Goal: Use online tool/utility

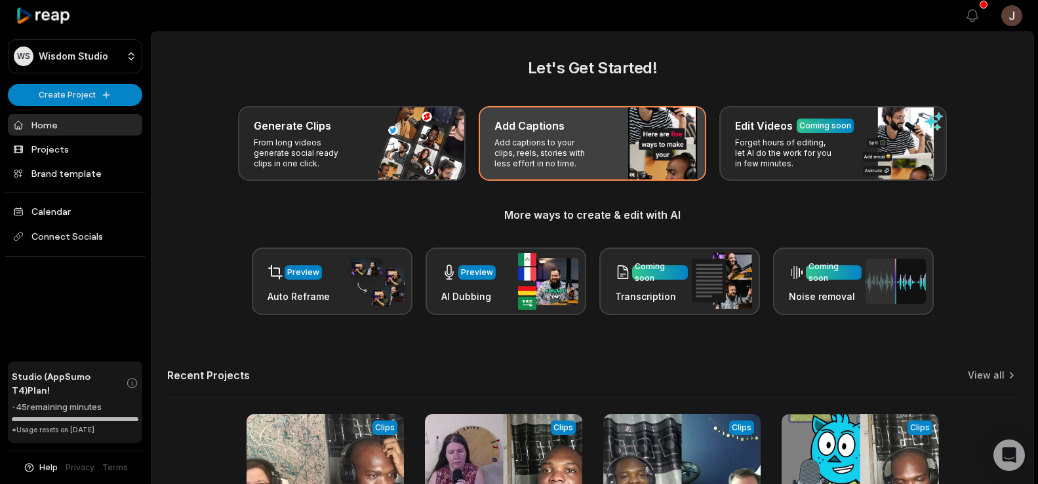
click at [563, 149] on p "Add captions to your clips, reels, stories with less effort in no time." at bounding box center [545, 153] width 102 height 31
click at [536, 138] on p "Add captions to your clips, reels, stories with less effort in no time." at bounding box center [545, 153] width 102 height 31
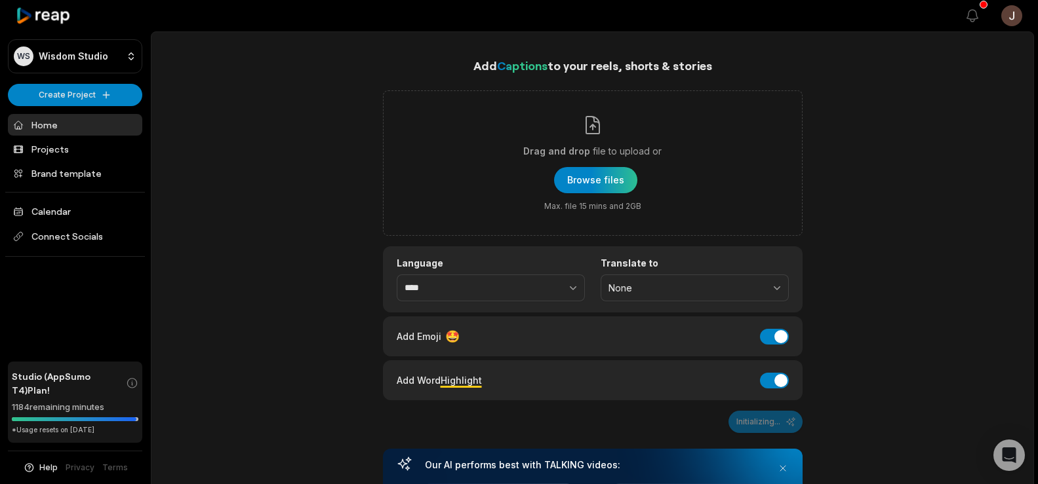
click at [536, 138] on div "Drag and drop file to upload or Browse files Max. file 15 mins and 2GB" at bounding box center [592, 163] width 138 height 97
click at [0, 0] on input "Drag and drop file to upload or Browse files Max. file 15 mins and 2GB" at bounding box center [0, 0] width 0 height 0
click at [267, 140] on div "Add Captions to your reels, shorts & stories Drag and drop file to upload or Br…" at bounding box center [592, 479] width 882 height 846
